Goal: Task Accomplishment & Management: Manage account settings

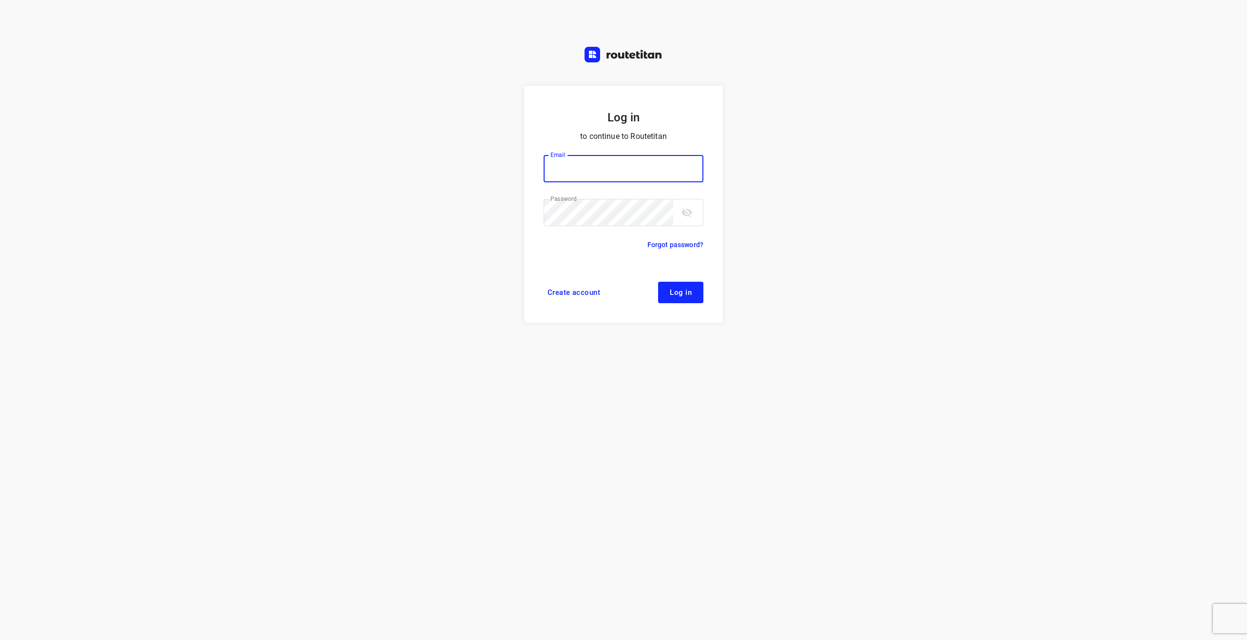
type input "info@tasboomkwekerij.nl"
click at [685, 299] on button "Log in" at bounding box center [680, 292] width 45 height 21
